Goal: Transaction & Acquisition: Purchase product/service

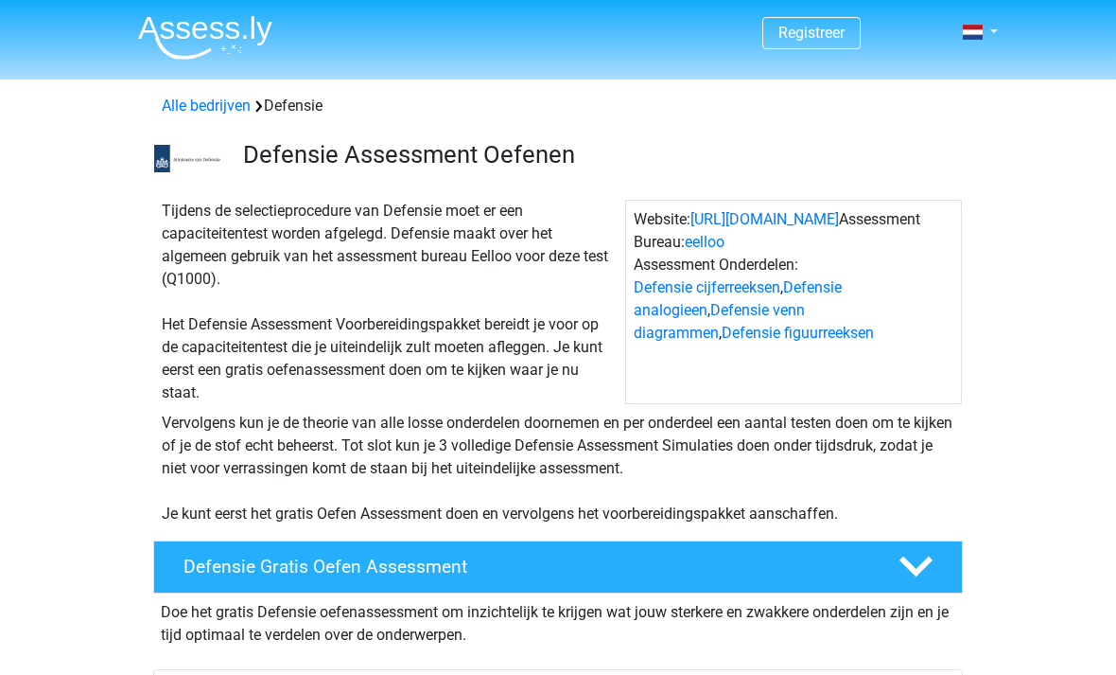
click at [993, 27] on link at bounding box center [975, 32] width 38 height 23
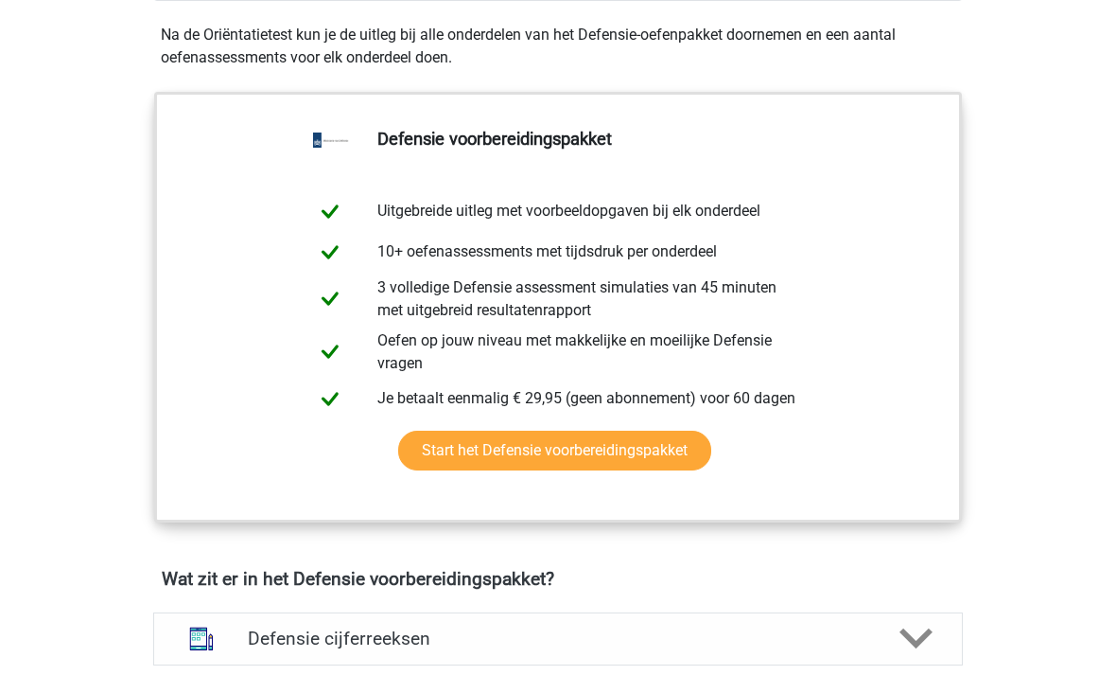
scroll to position [886, 0]
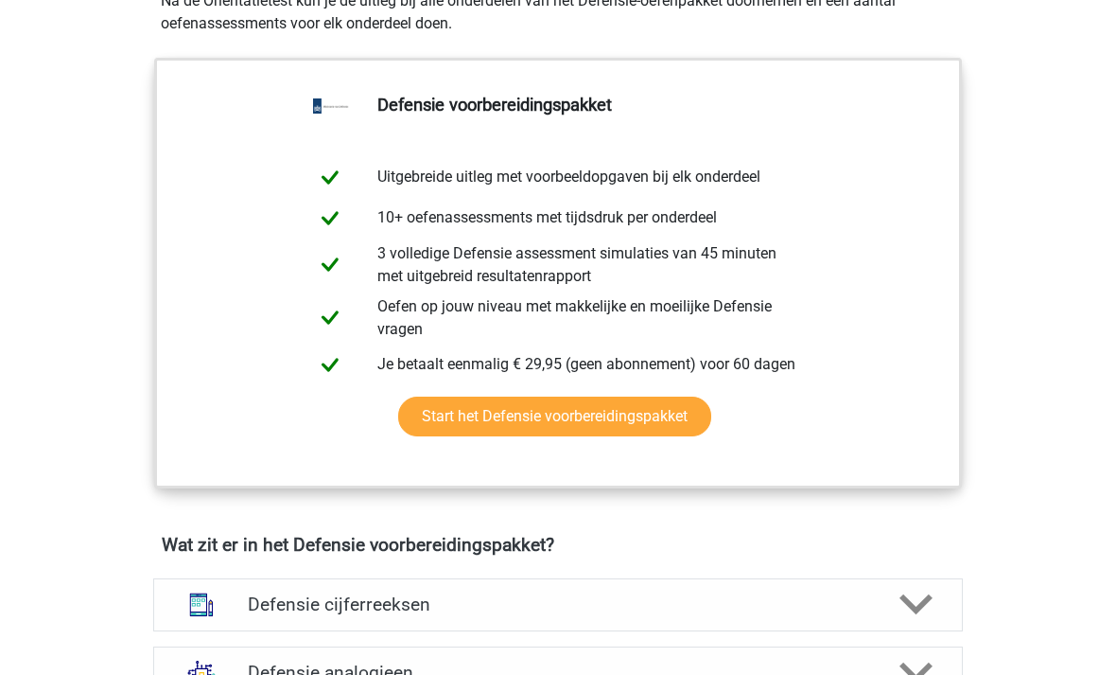
click at [614, 423] on link "Start het Defensie voorbereidingspakket" at bounding box center [554, 417] width 313 height 40
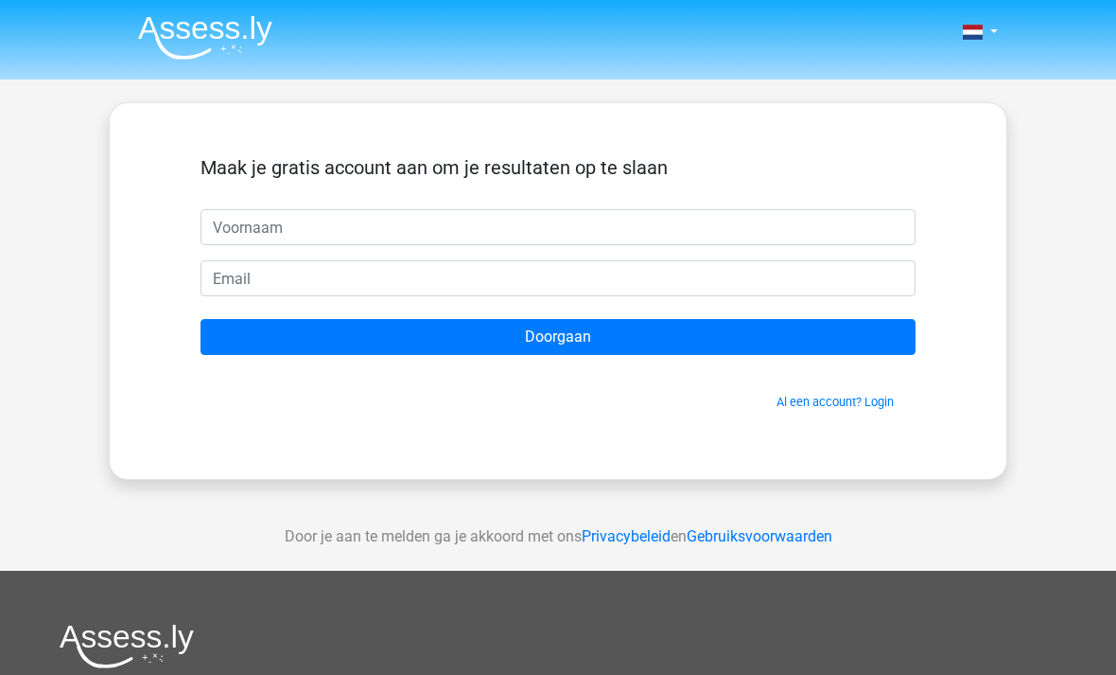
click at [387, 221] on input "text" at bounding box center [558, 227] width 715 height 36
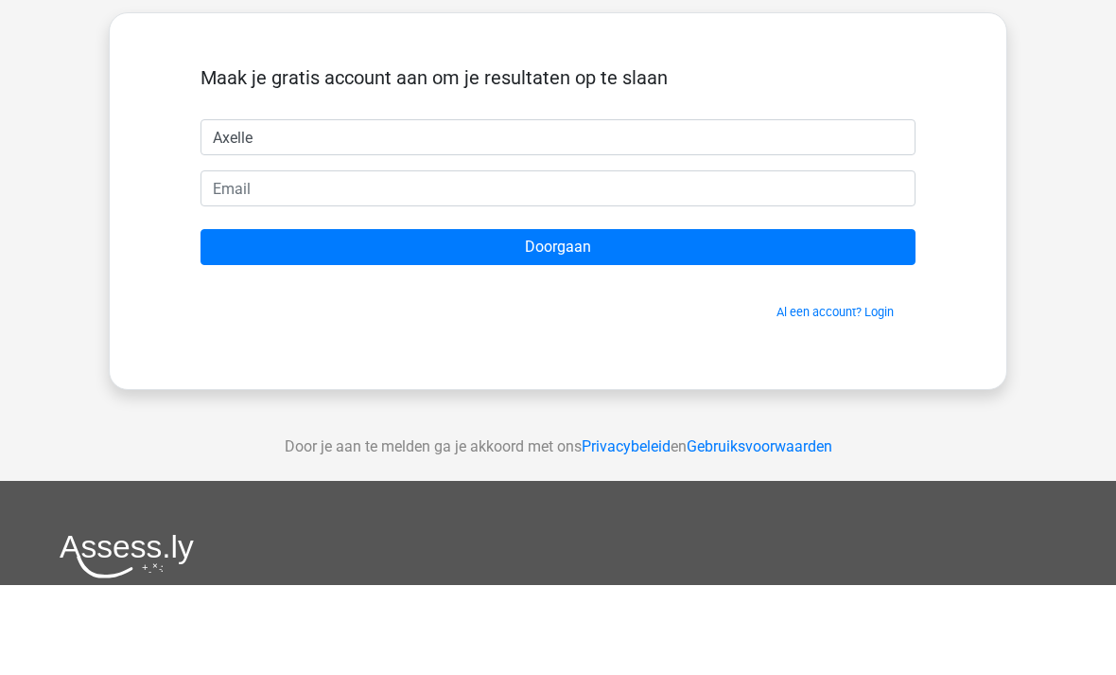
type input "Axelle"
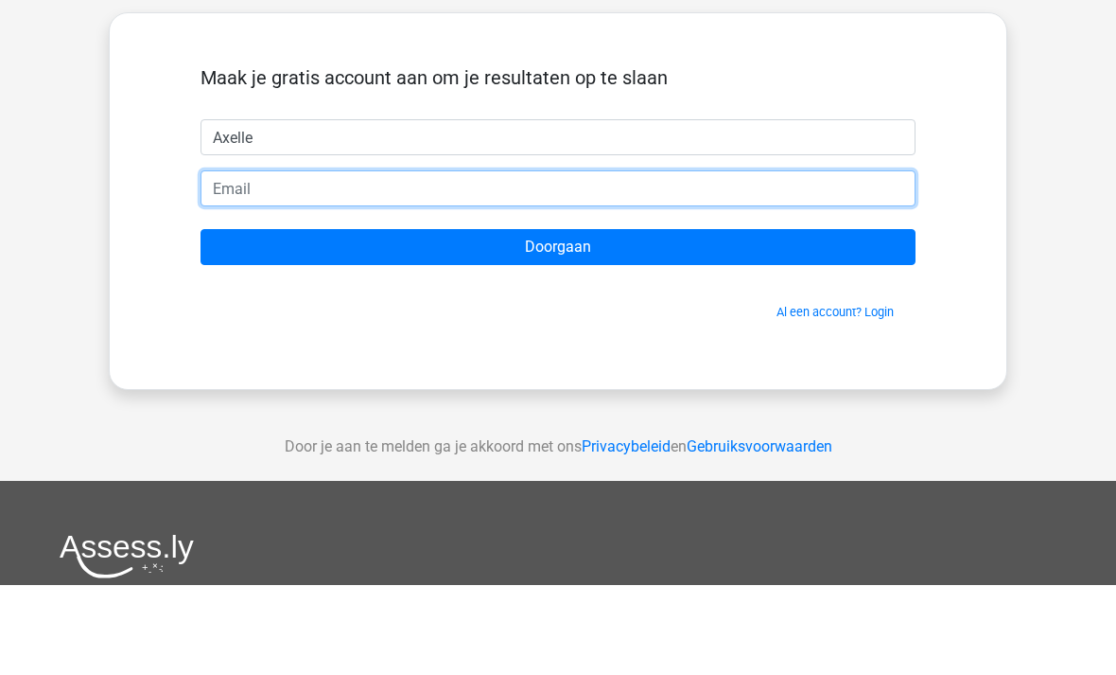
click at [400, 260] on input "email" at bounding box center [558, 278] width 715 height 36
type input "axelle.verhaeren"
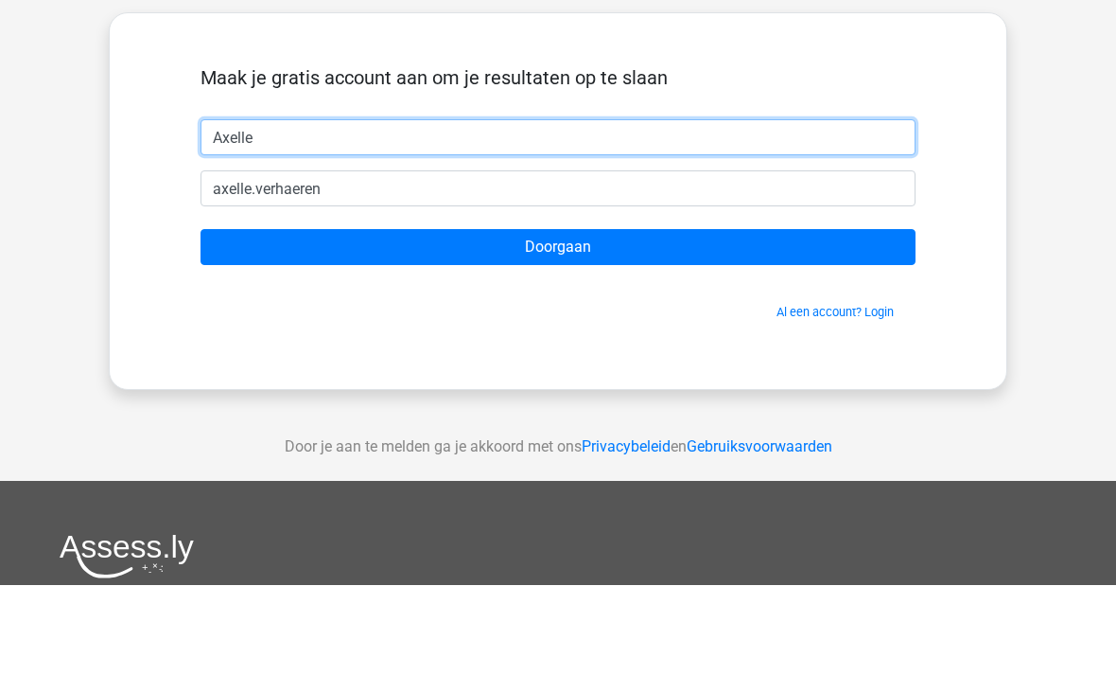
click at [309, 209] on input "Axelle" at bounding box center [558, 227] width 715 height 36
type input "A"
type input "Bri"
type input "[PERSON_NAME]"
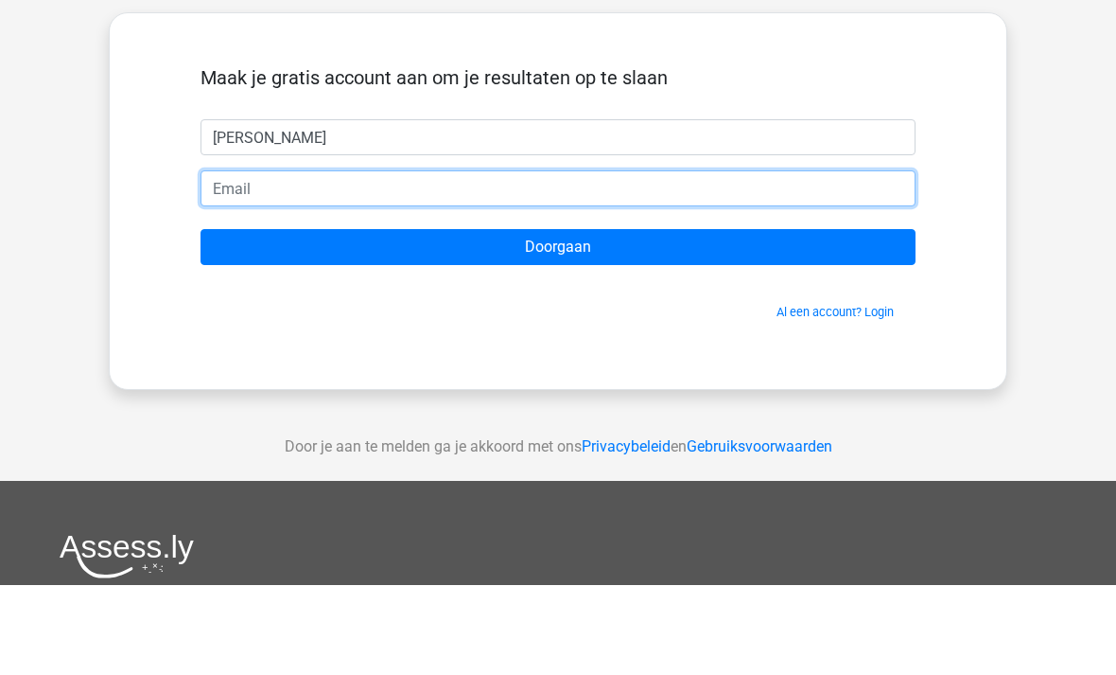
type input "[PERSON_NAME][EMAIL_ADDRESS][DOMAIN_NAME]"
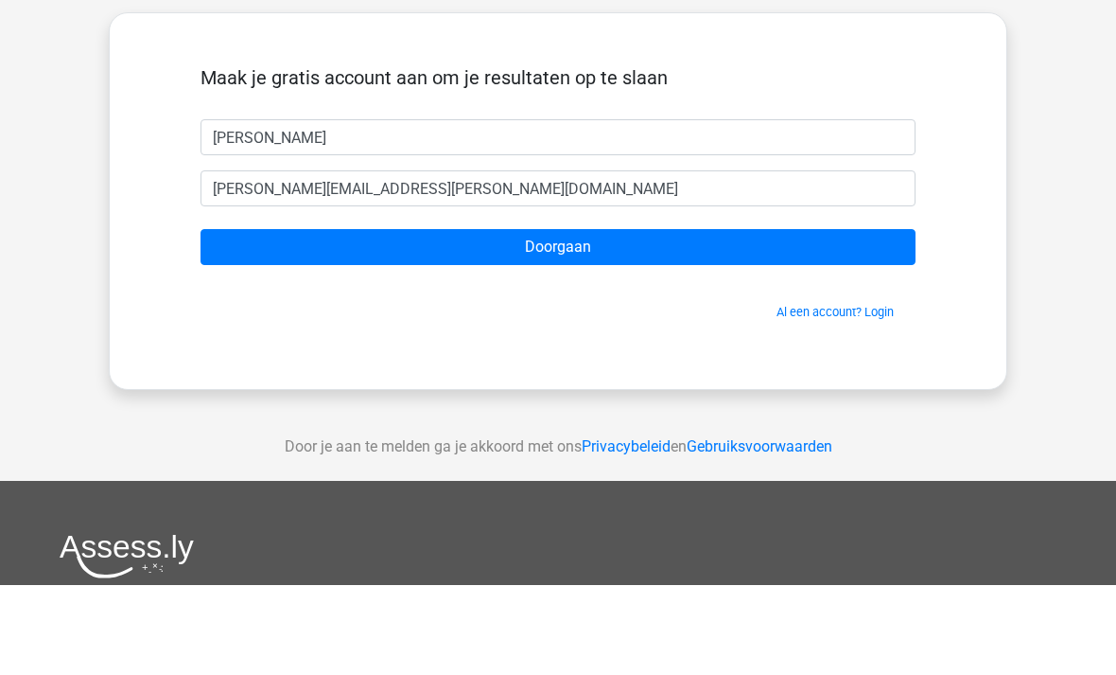
scroll to position [90, 0]
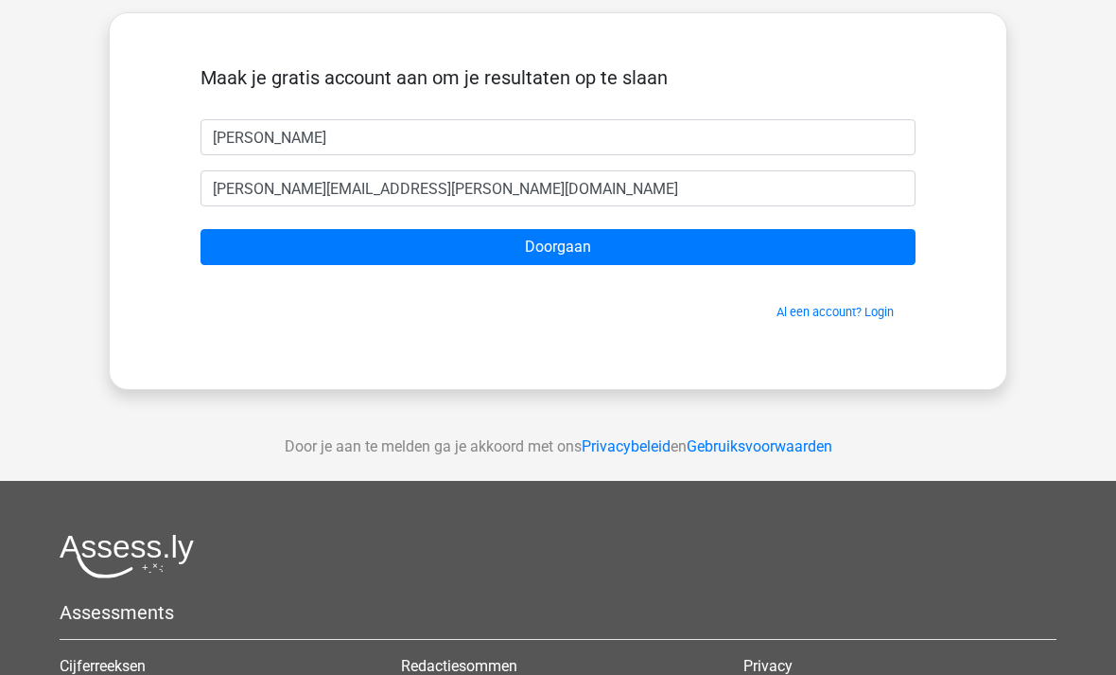
click at [632, 249] on input "Doorgaan" at bounding box center [558, 247] width 715 height 36
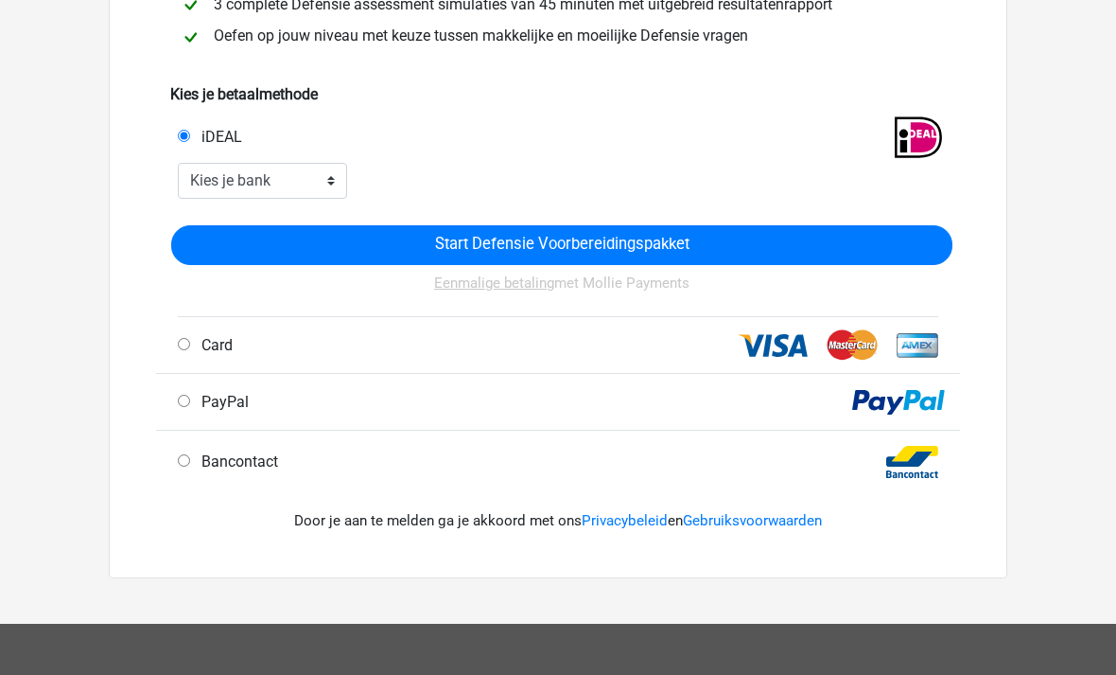
scroll to position [239, 0]
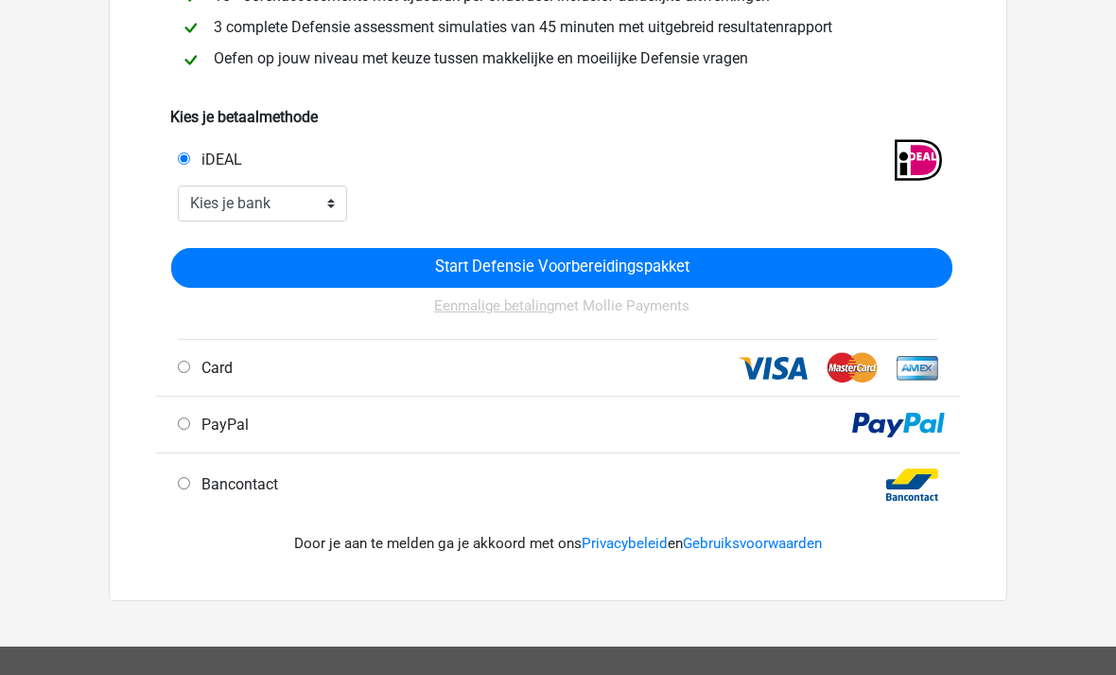
click at [178, 484] on input "Bancontact" at bounding box center [184, 484] width 12 height 12
radio input "true"
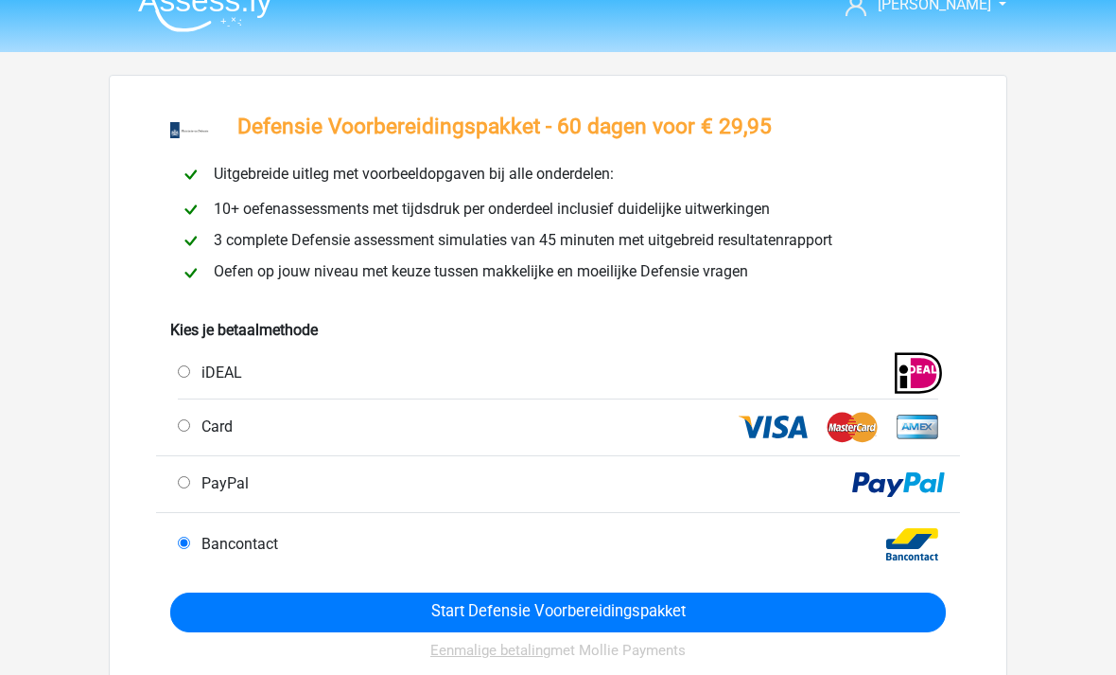
scroll to position [26, 0]
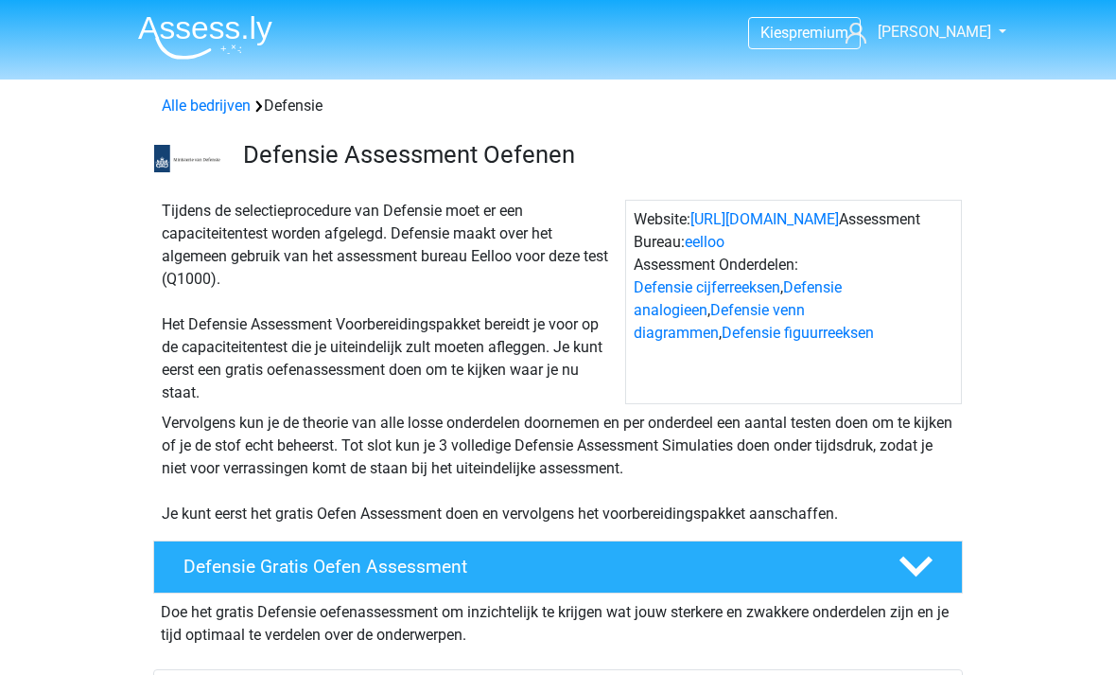
scroll to position [948, 0]
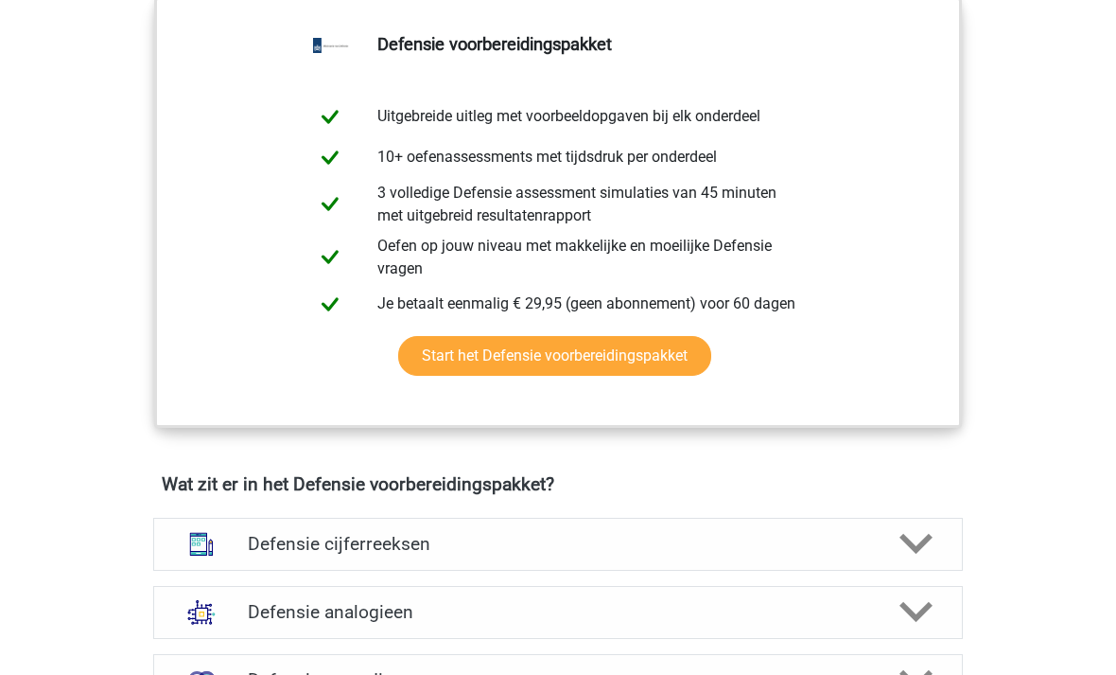
click at [637, 360] on link "Start het Defensie voorbereidingspakket" at bounding box center [554, 356] width 313 height 40
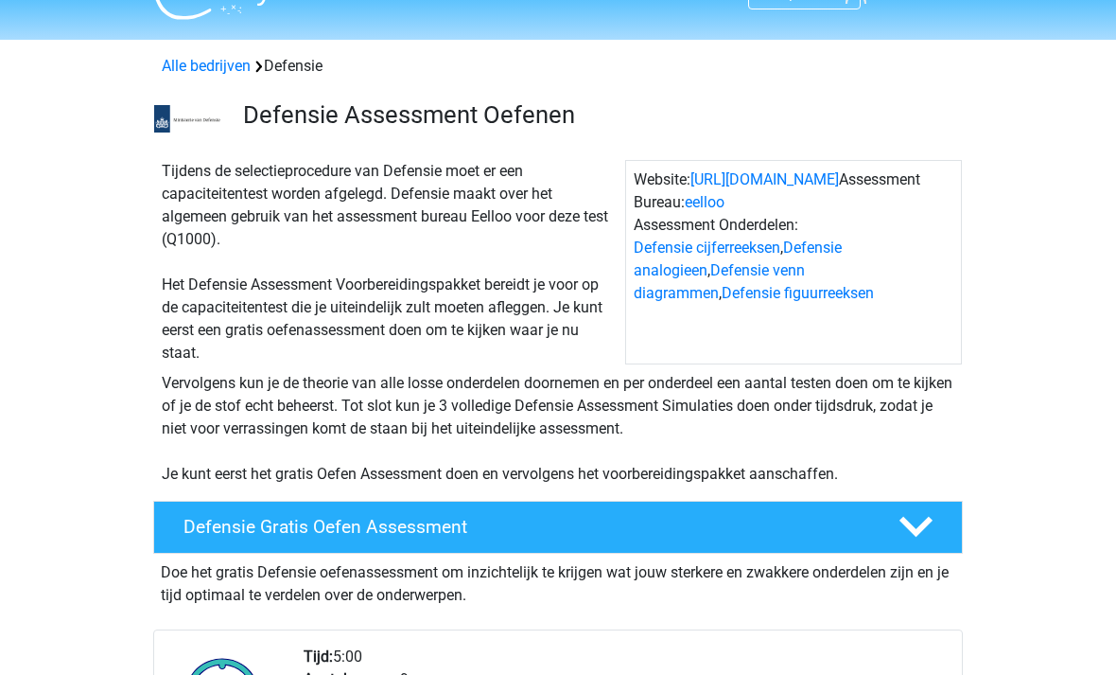
scroll to position [0, 0]
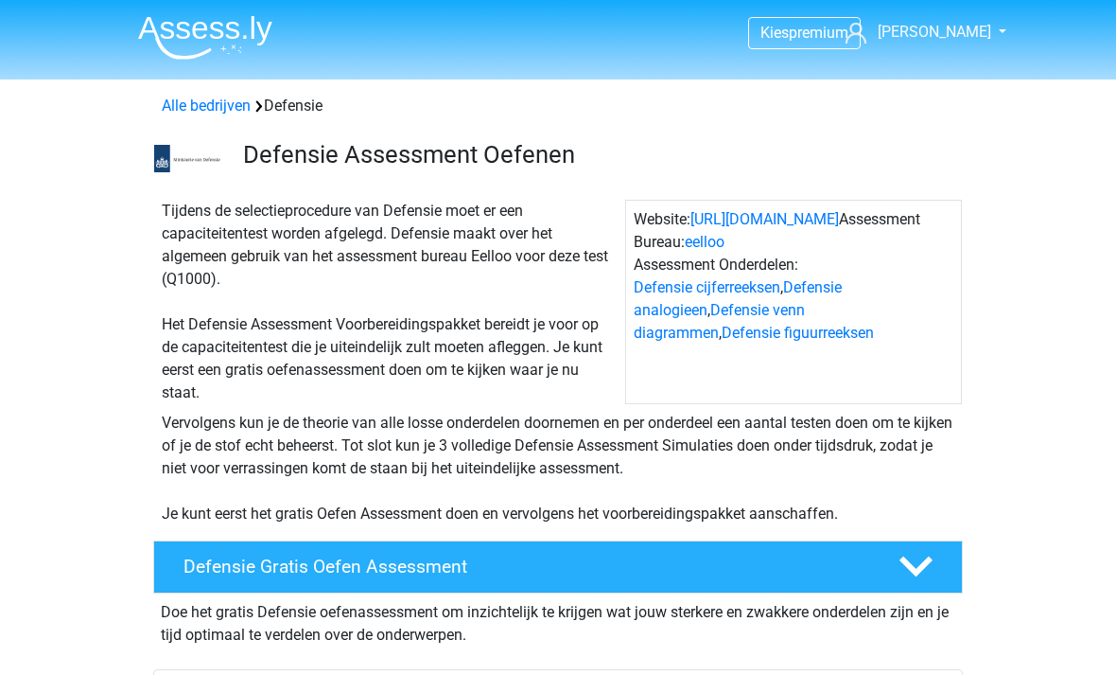
click at [964, 25] on span "[PERSON_NAME]" at bounding box center [935, 32] width 114 height 18
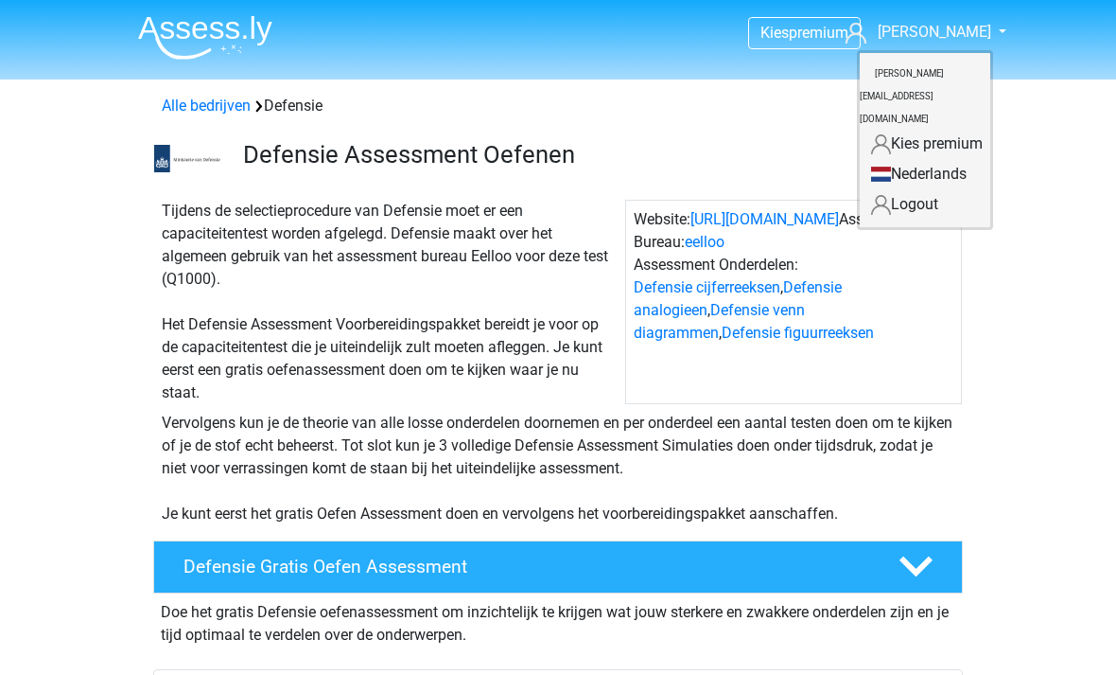
click at [924, 189] on link "Logout" at bounding box center [925, 204] width 131 height 30
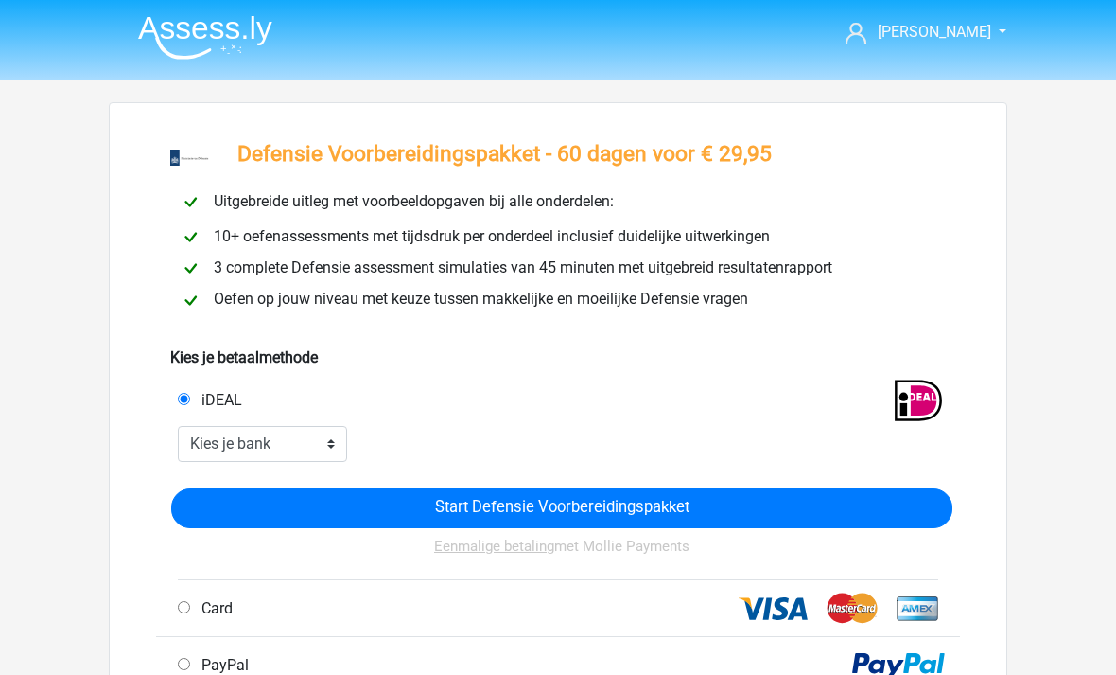
click at [960, 37] on span "[PERSON_NAME]" at bounding box center [935, 32] width 114 height 18
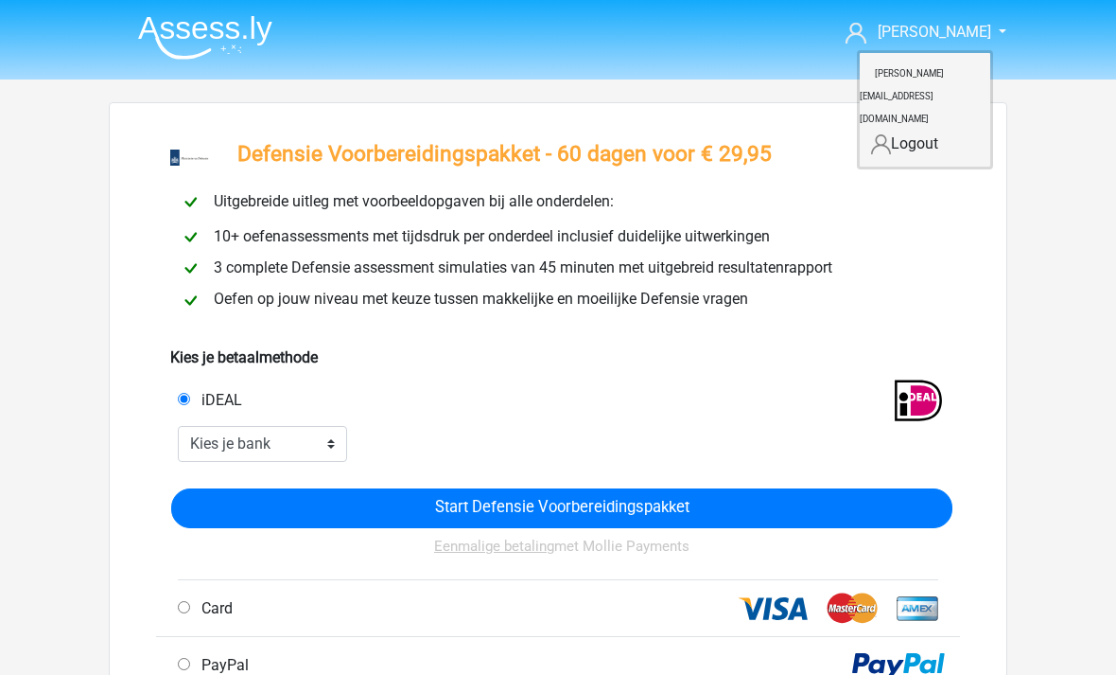
click at [918, 129] on link "Logout" at bounding box center [925, 144] width 131 height 30
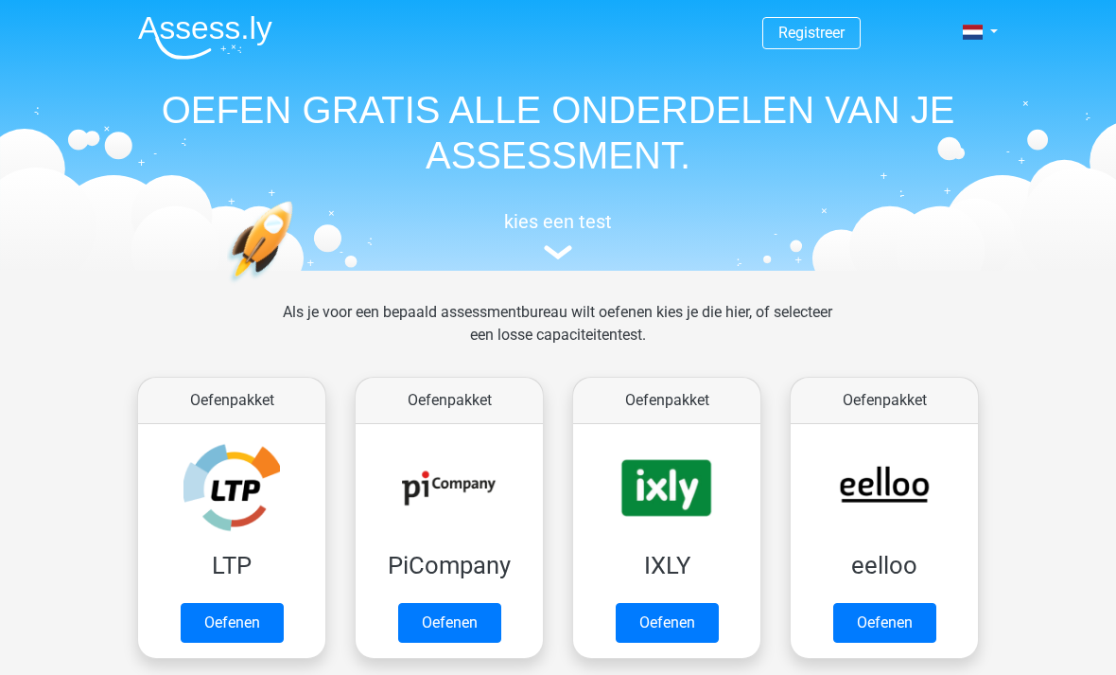
click at [827, 27] on link "Registreer" at bounding box center [812, 33] width 66 height 18
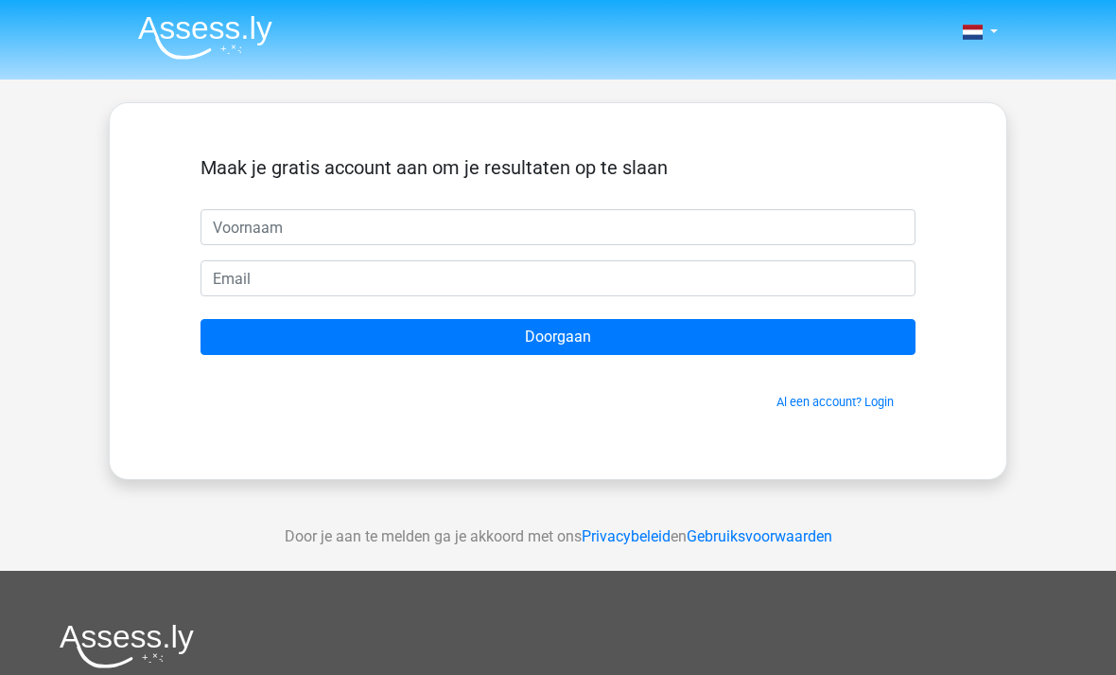
click at [447, 215] on input "text" at bounding box center [558, 227] width 715 height 36
